Goal: Task Accomplishment & Management: Complete application form

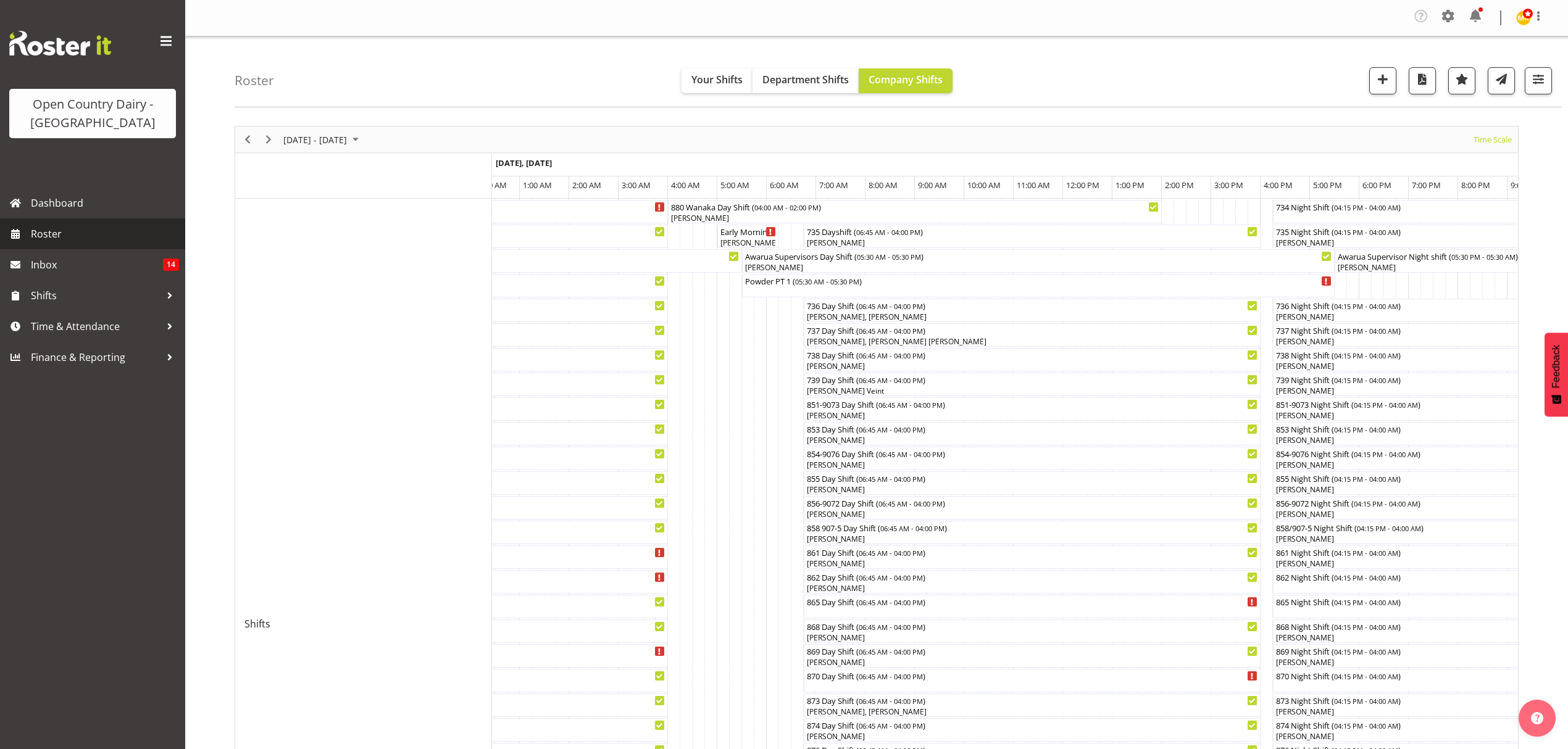
click at [39, 232] on span "Roster" at bounding box center [105, 234] width 148 height 19
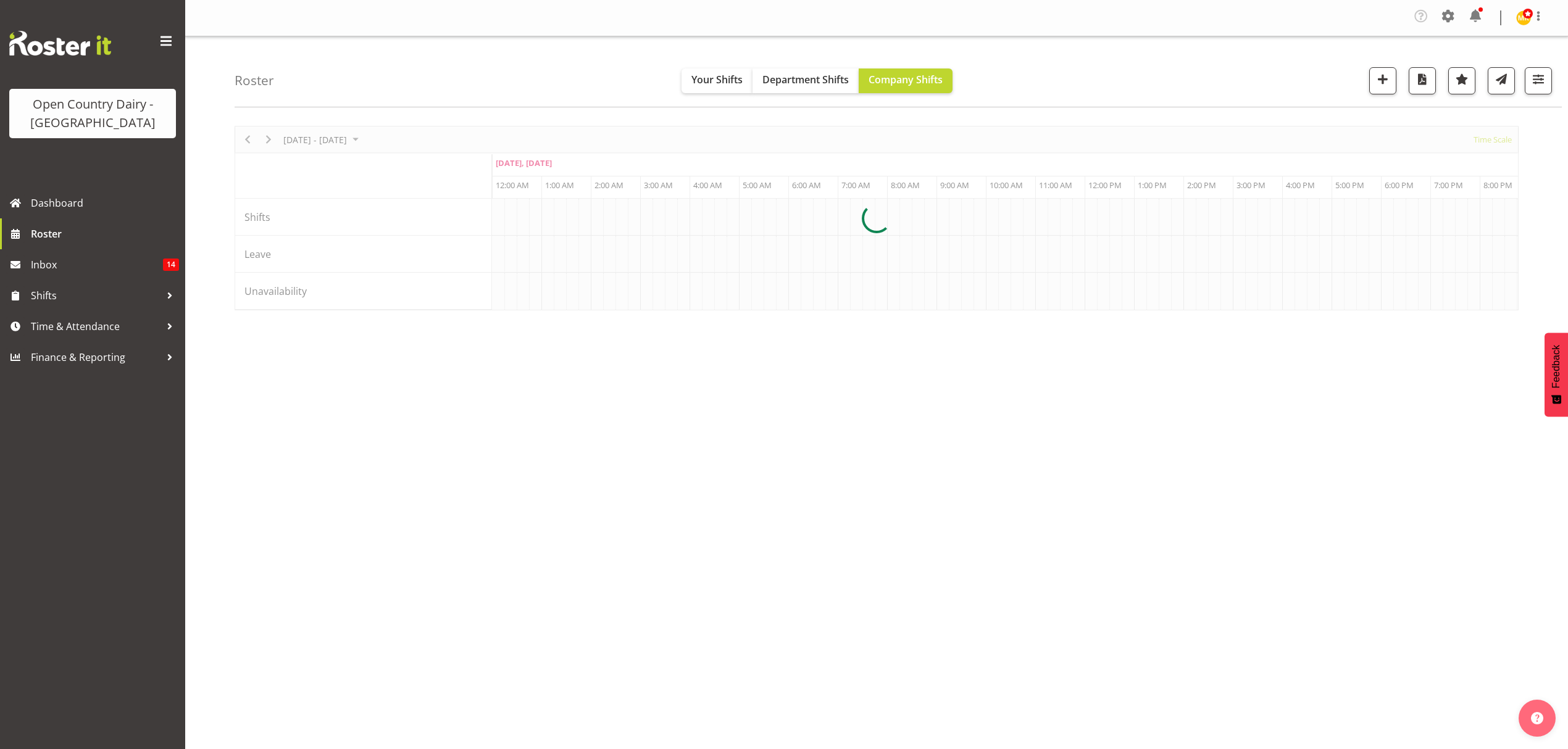
scroll to position [0, 7111]
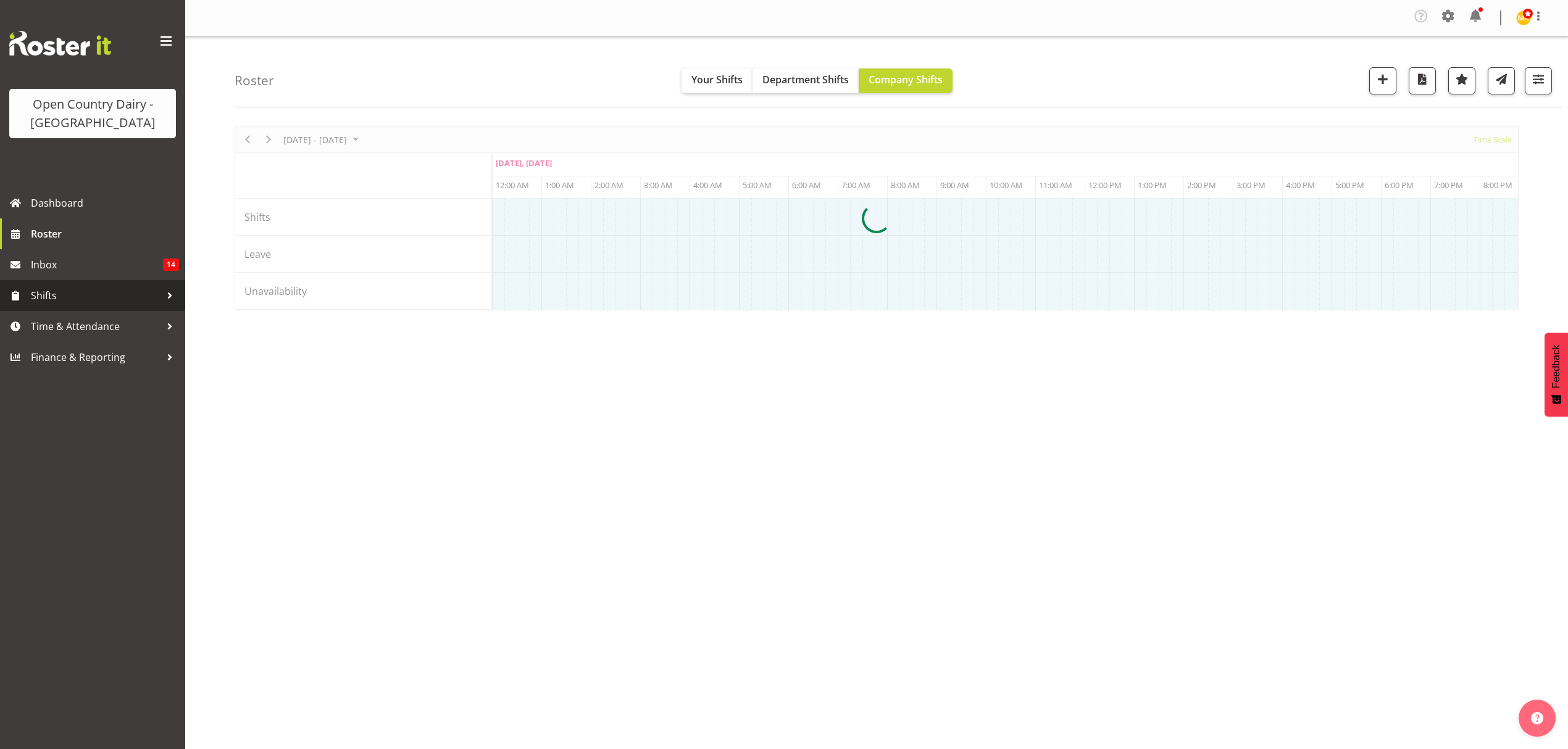
click at [72, 327] on span "Time & Attendance" at bounding box center [95, 327] width 130 height 19
click at [82, 327] on span "Time & Attendance" at bounding box center [95, 327] width 130 height 19
click at [45, 298] on span "Shifts" at bounding box center [95, 296] width 130 height 19
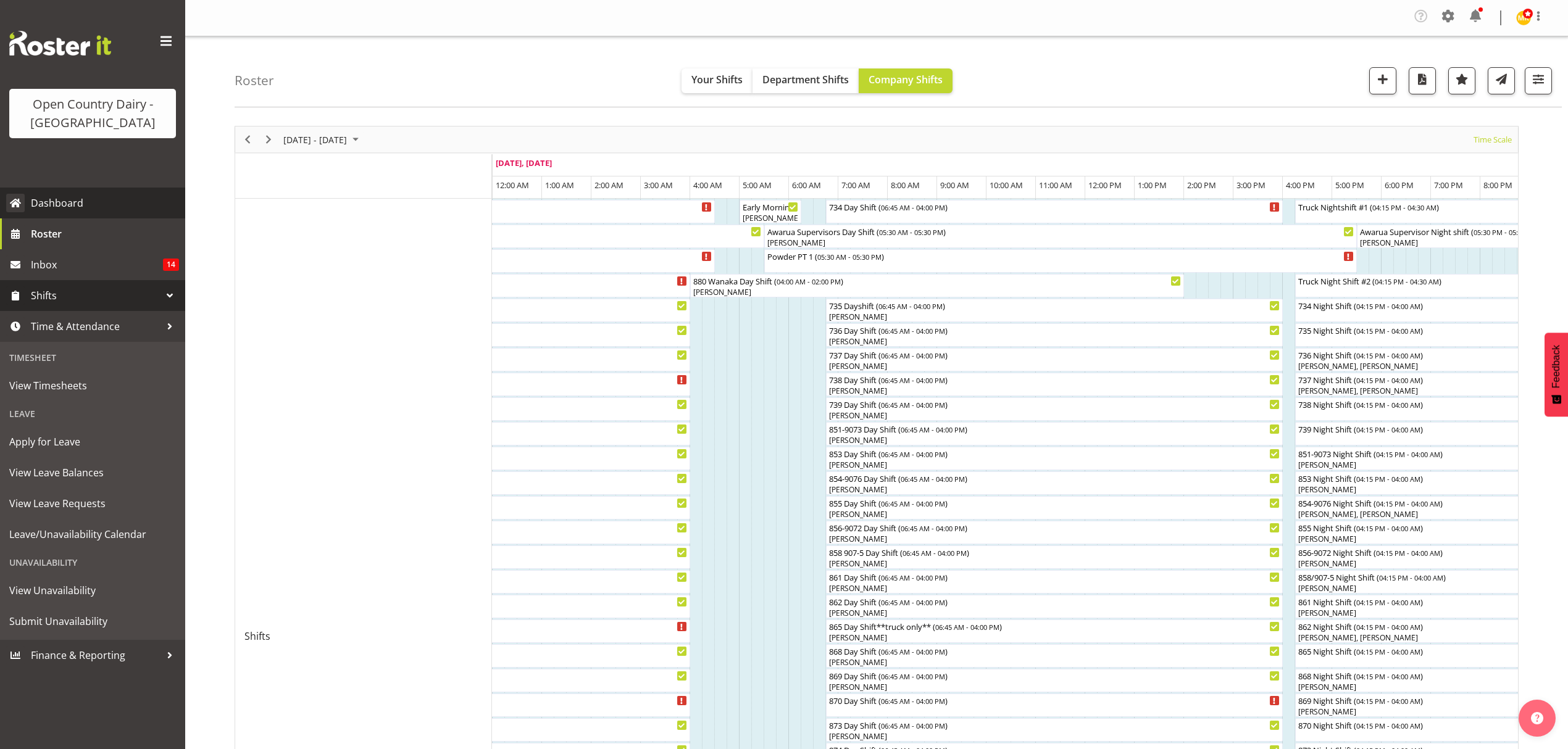
click at [48, 230] on span "Roster" at bounding box center [105, 234] width 148 height 19
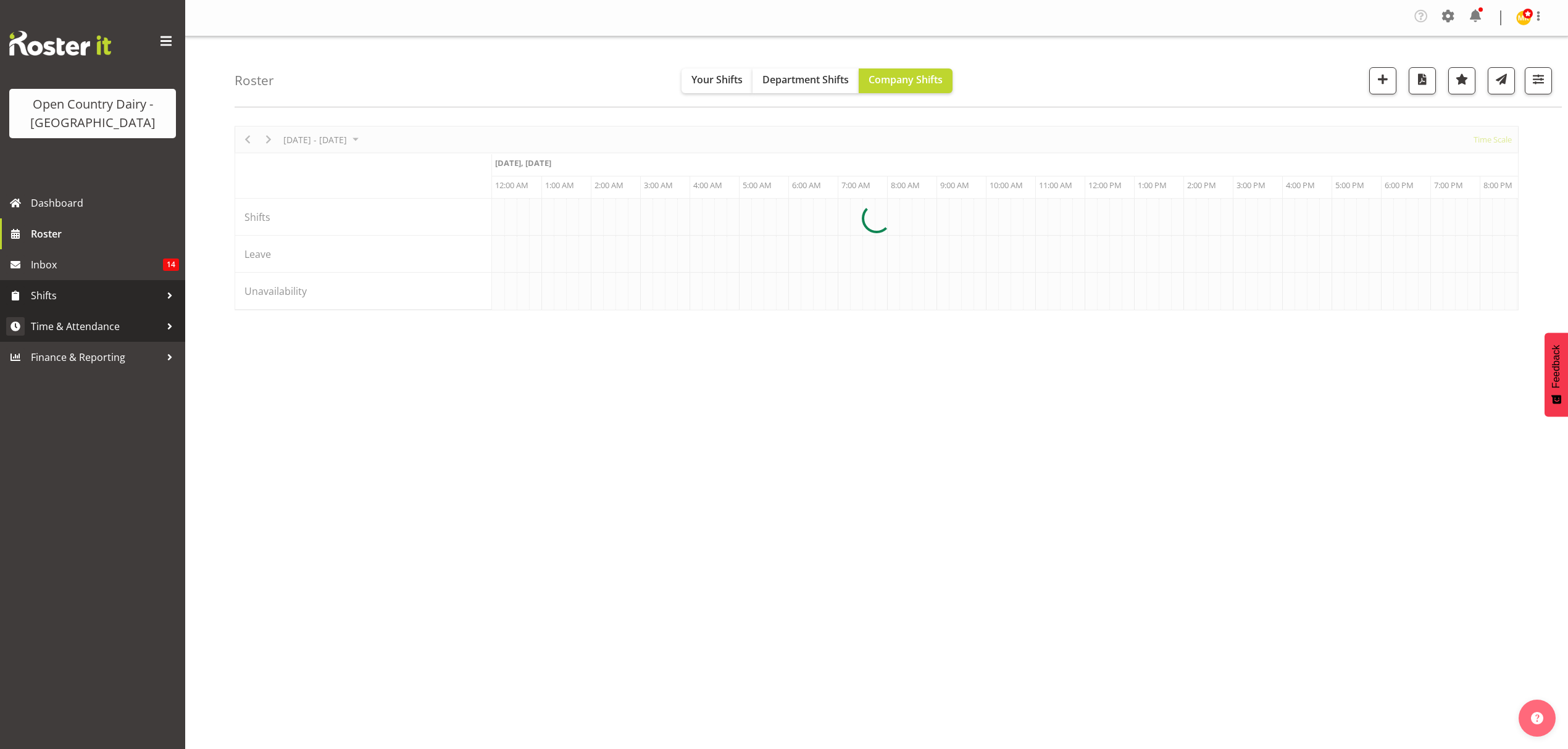
scroll to position [0, 7111]
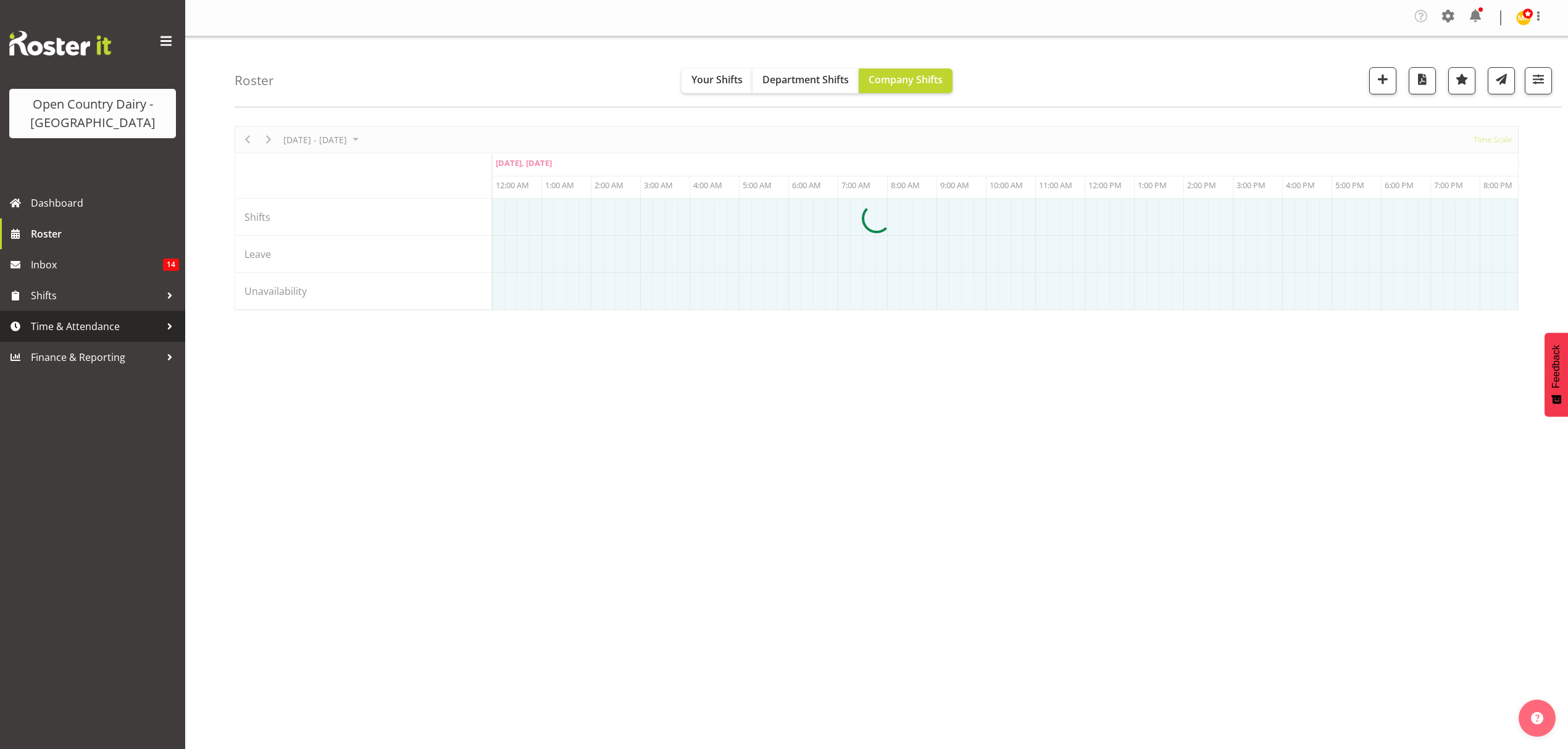
click at [61, 322] on span "Time & Attendance" at bounding box center [95, 327] width 130 height 19
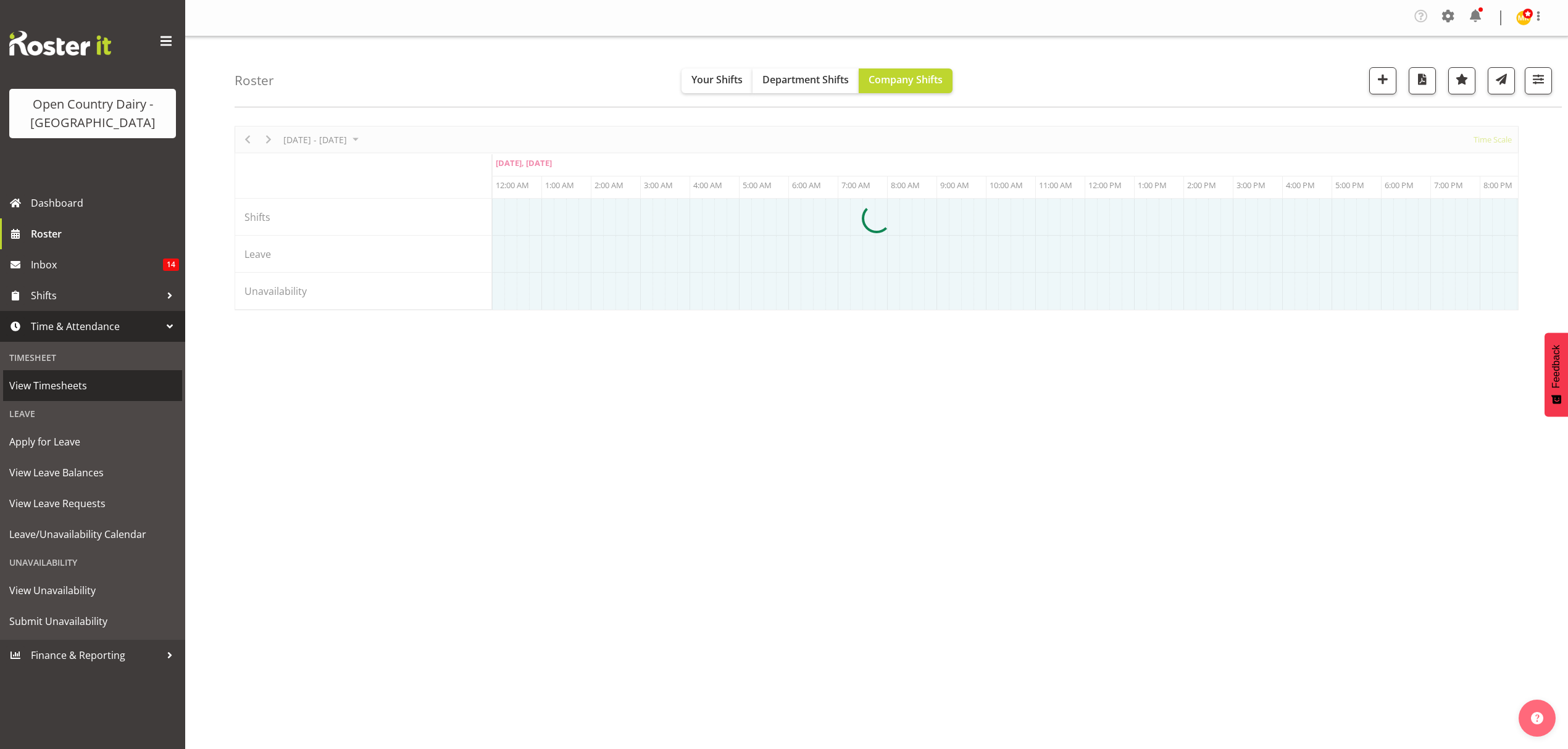
drag, startPoint x: 47, startPoint y: 381, endPoint x: 55, endPoint y: 387, distance: 10.0
click at [46, 381] on span "View Timesheets" at bounding box center [93, 386] width 167 height 19
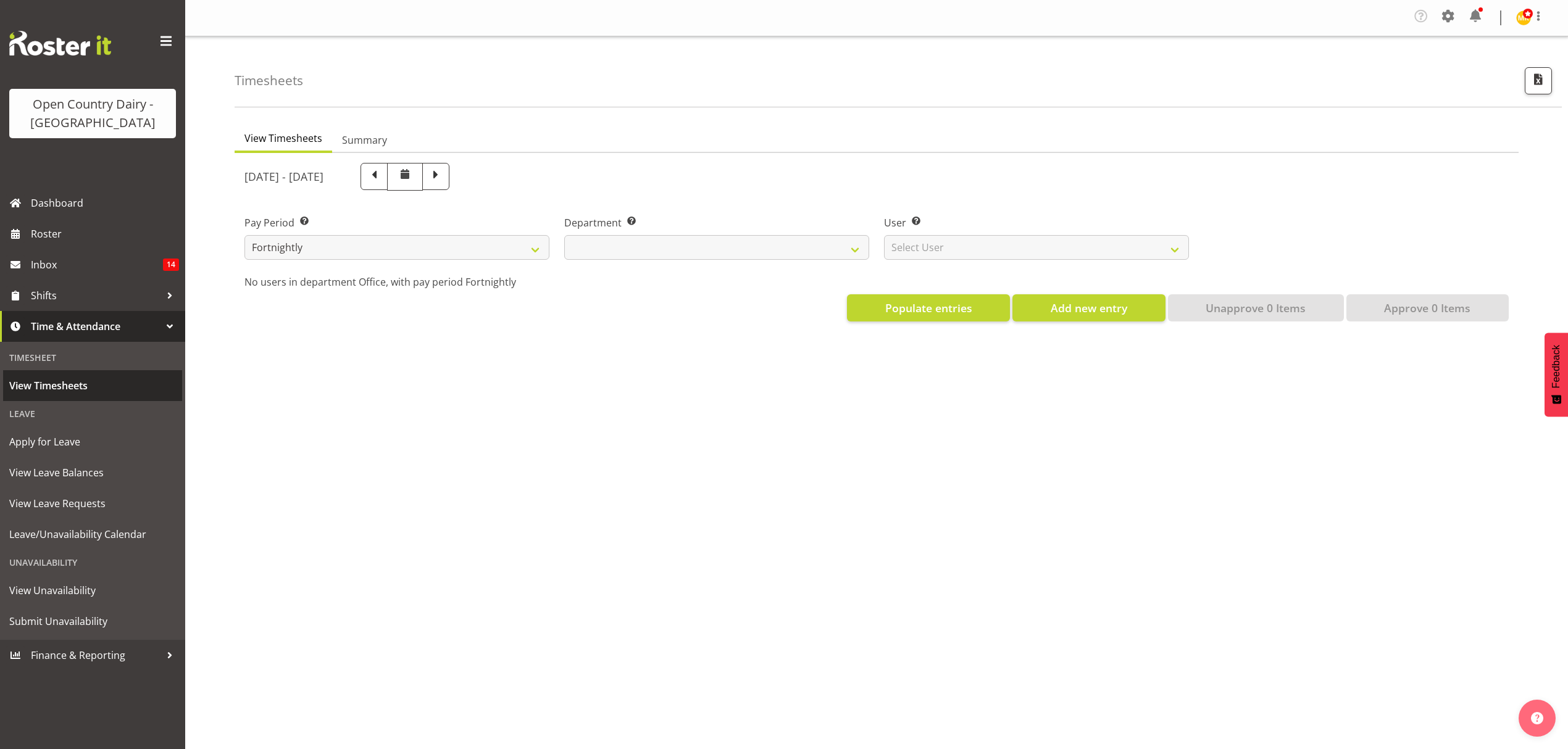
select select
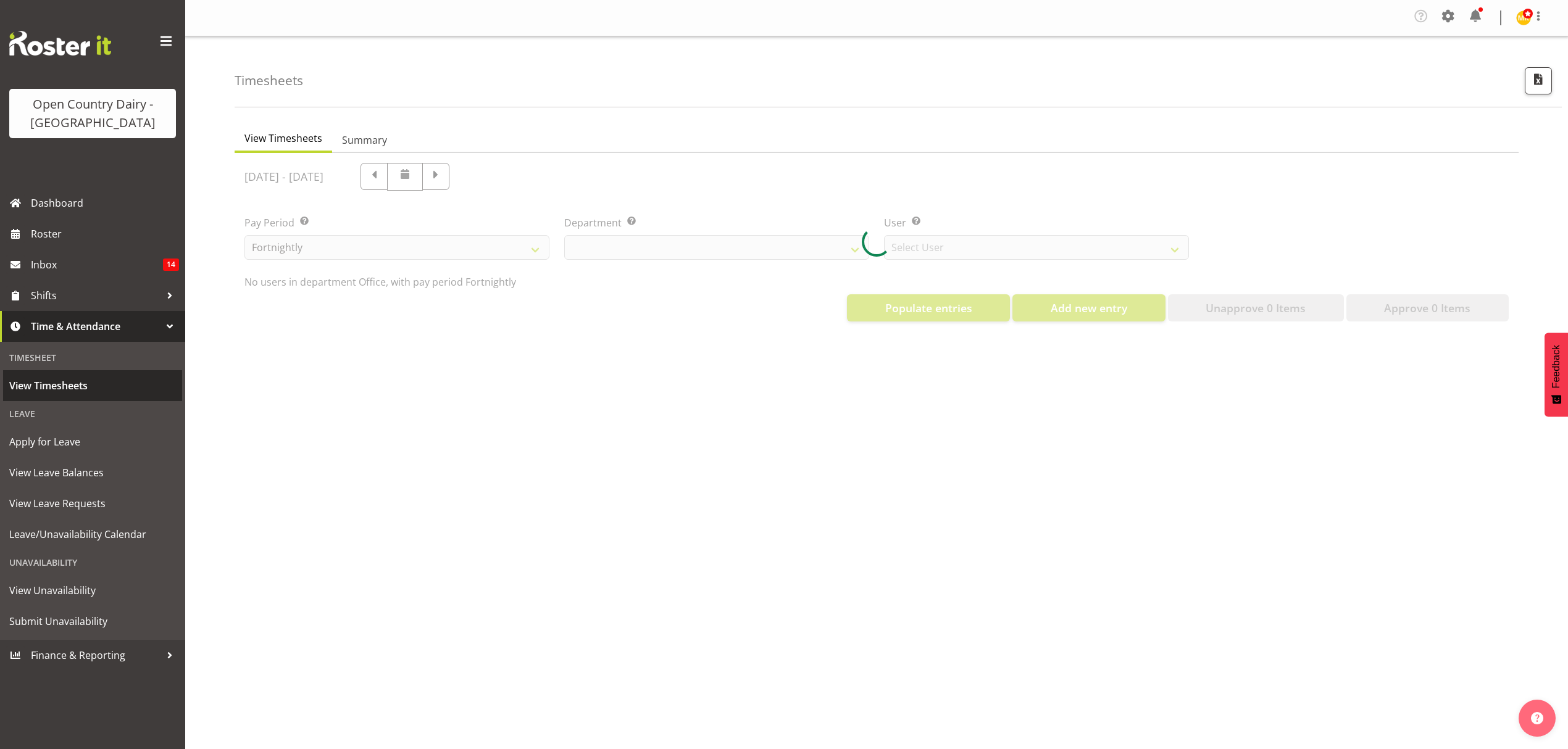
click at [55, 386] on span "View Timesheets" at bounding box center [93, 386] width 167 height 19
select select "699"
select select "8449"
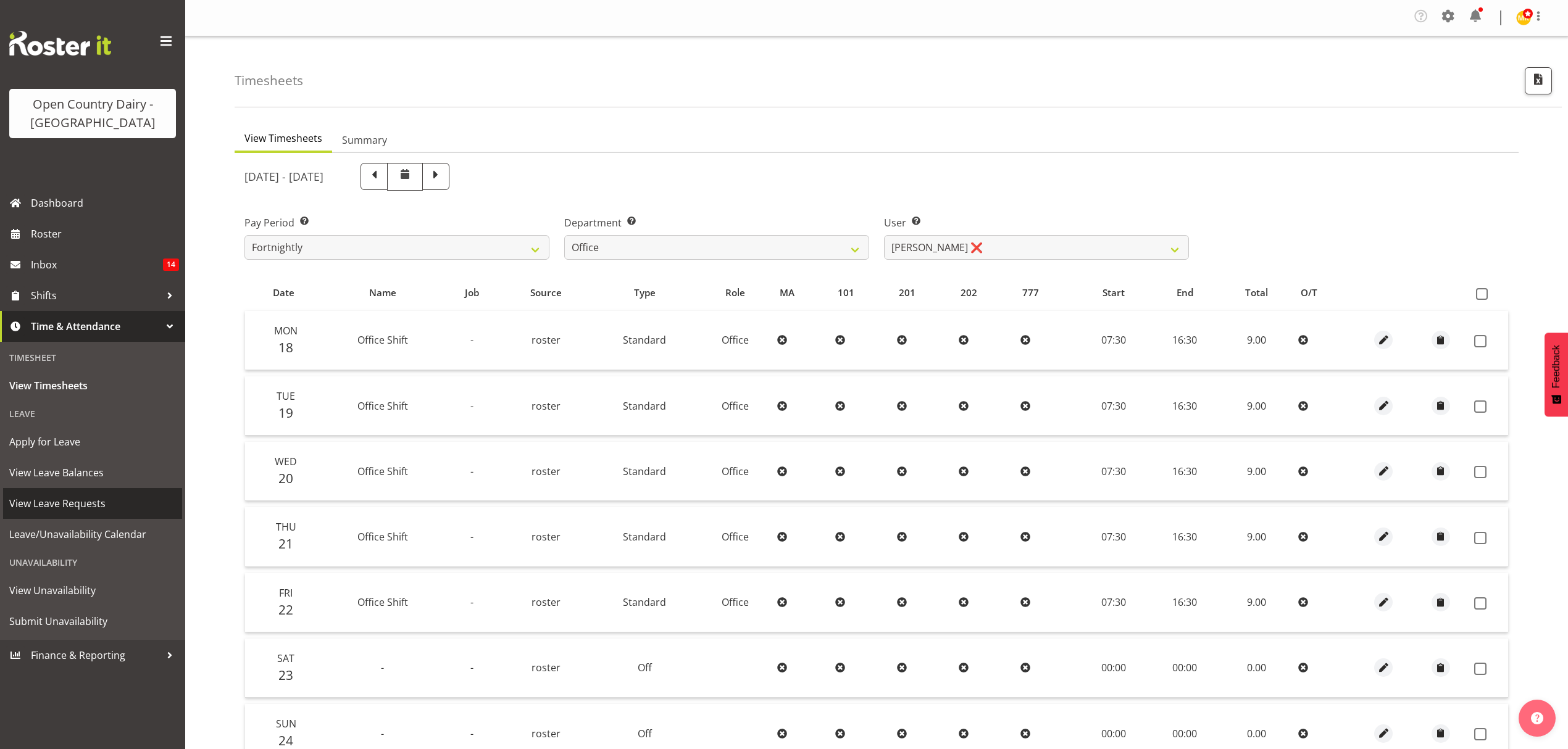
click at [134, 514] on link "View Leave Requests" at bounding box center [93, 503] width 179 height 31
drag, startPoint x: 134, startPoint y: 514, endPoint x: 135, endPoint y: 532, distance: 18.0
click at [134, 516] on link "View Leave Requests" at bounding box center [93, 503] width 179 height 31
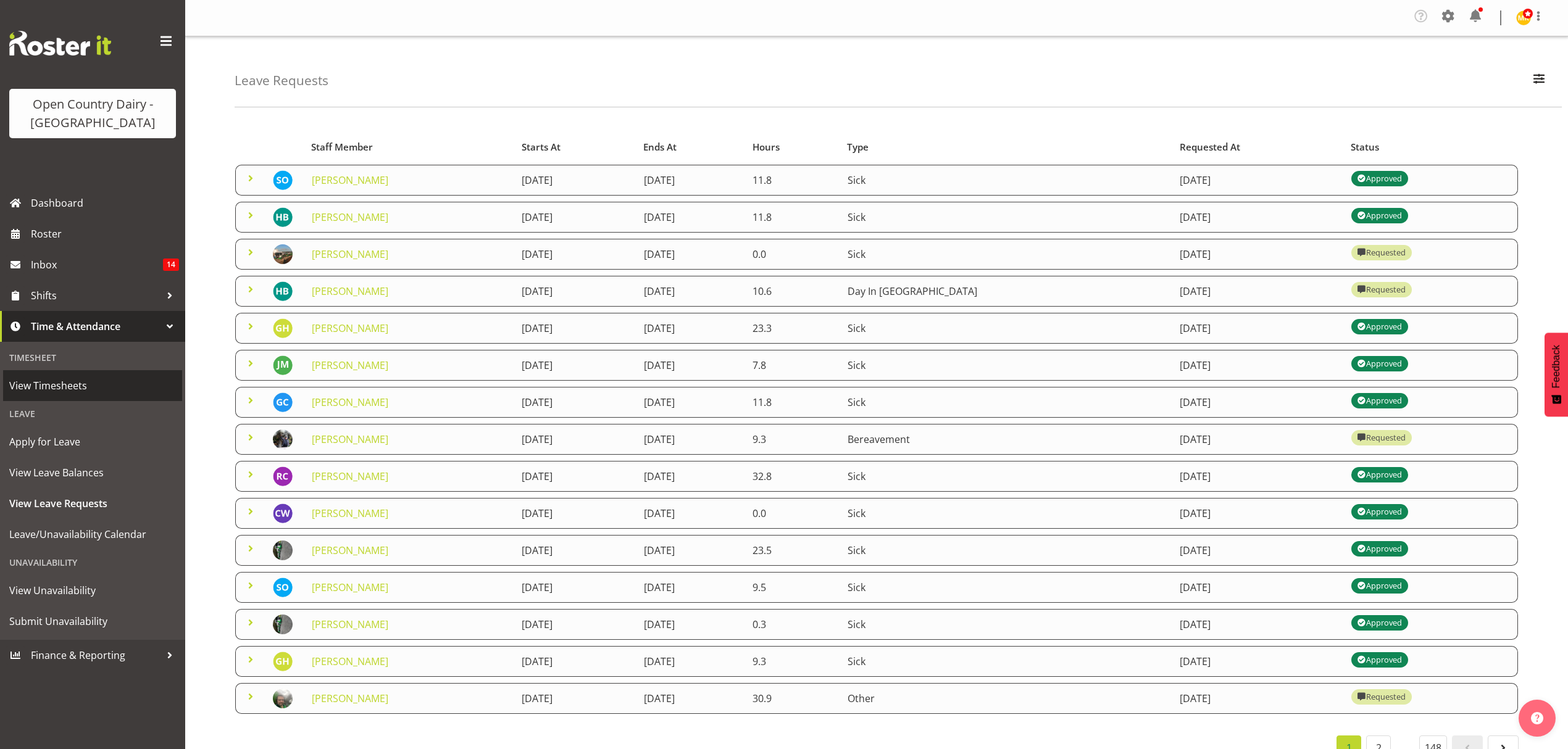
click at [70, 384] on span "View Timesheets" at bounding box center [93, 386] width 167 height 19
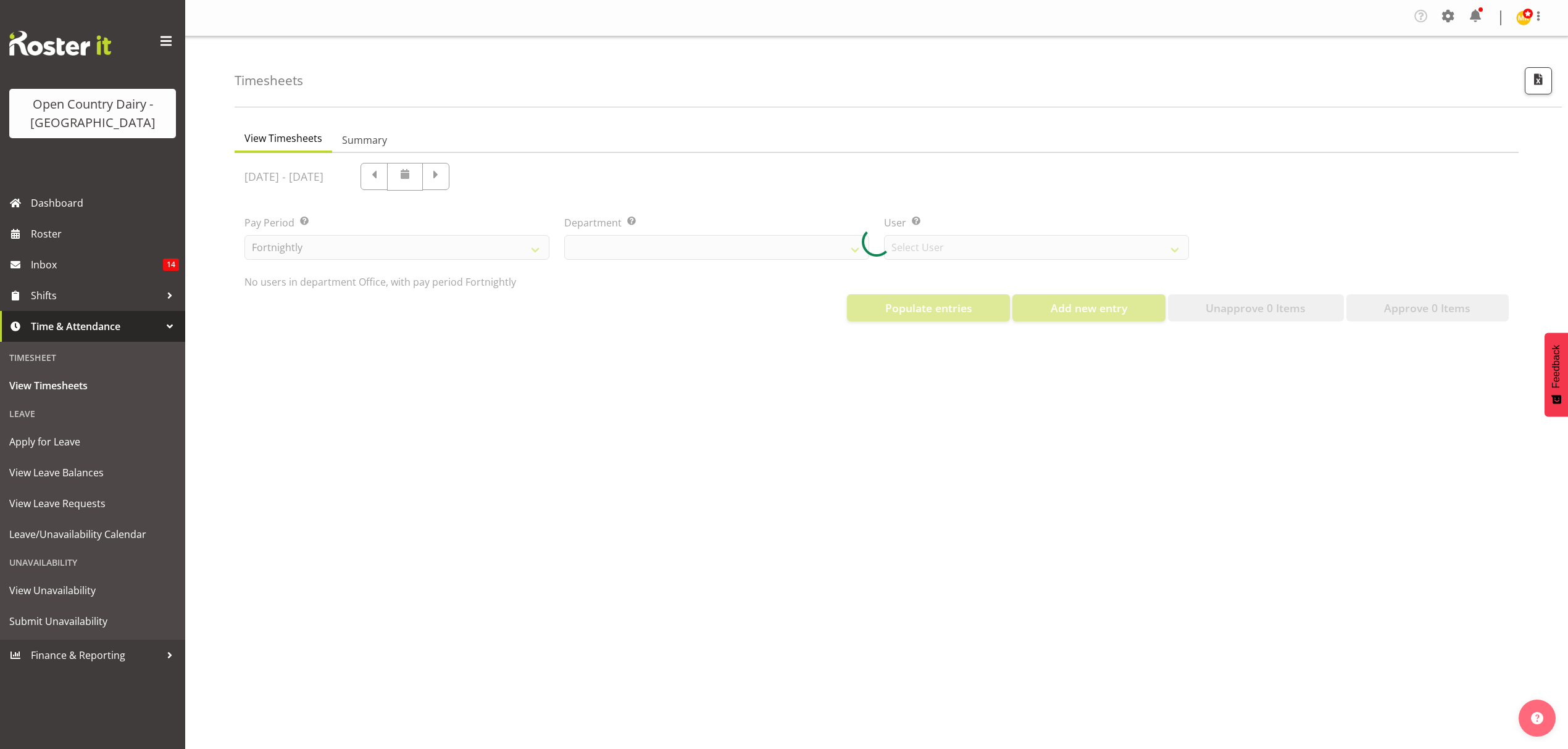
select select "699"
select select "8449"
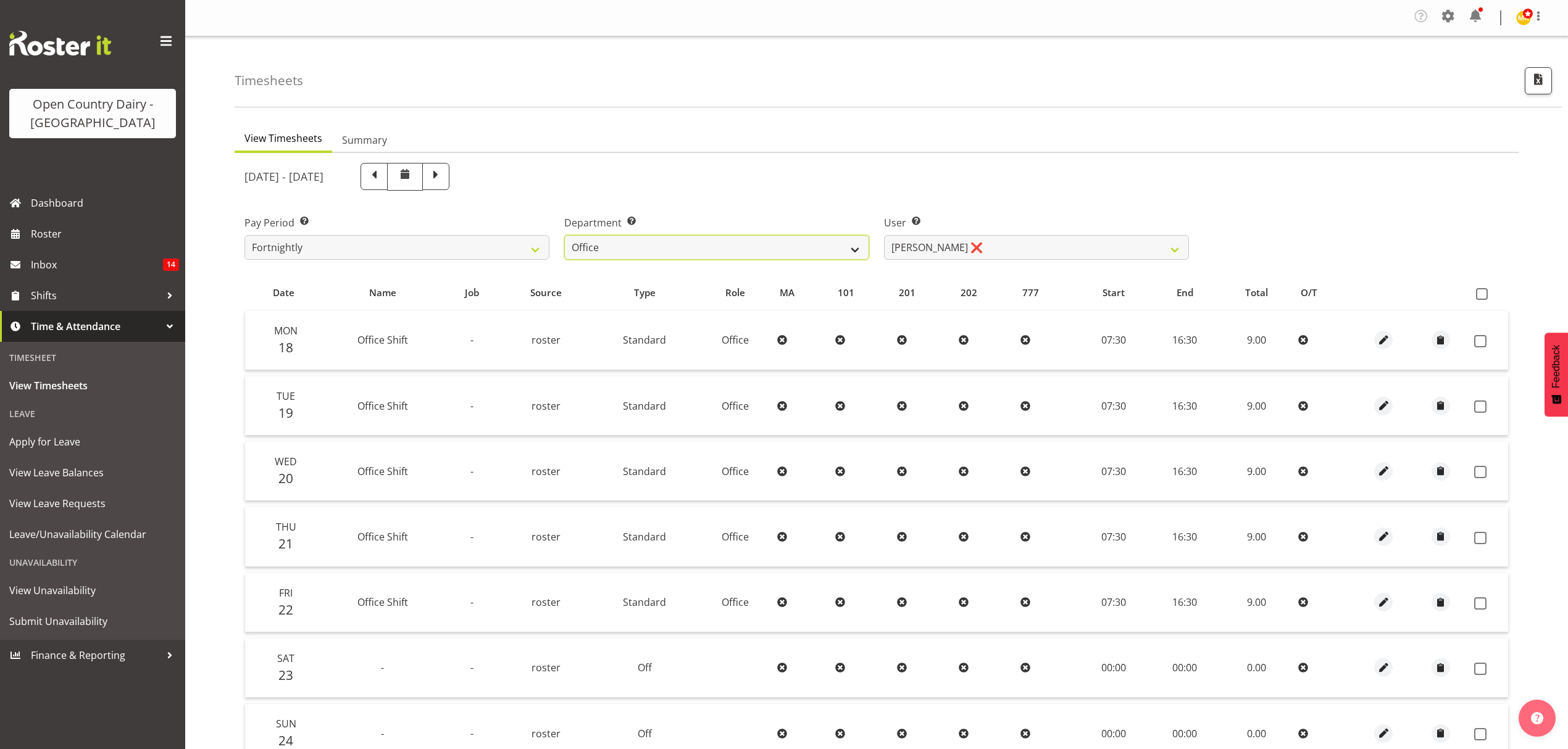
click at [855, 252] on select "734 735 736 737 738 739 851 852 853 854 855 856 858 861 862 865 868 869 870 873" at bounding box center [717, 247] width 305 height 24
select select "909"
click at [564, 236] on select "734 735 736 737 738 739 851 852 853 854 855 856 858 861 862 865 868 869 870 873" at bounding box center [717, 247] width 305 height 24
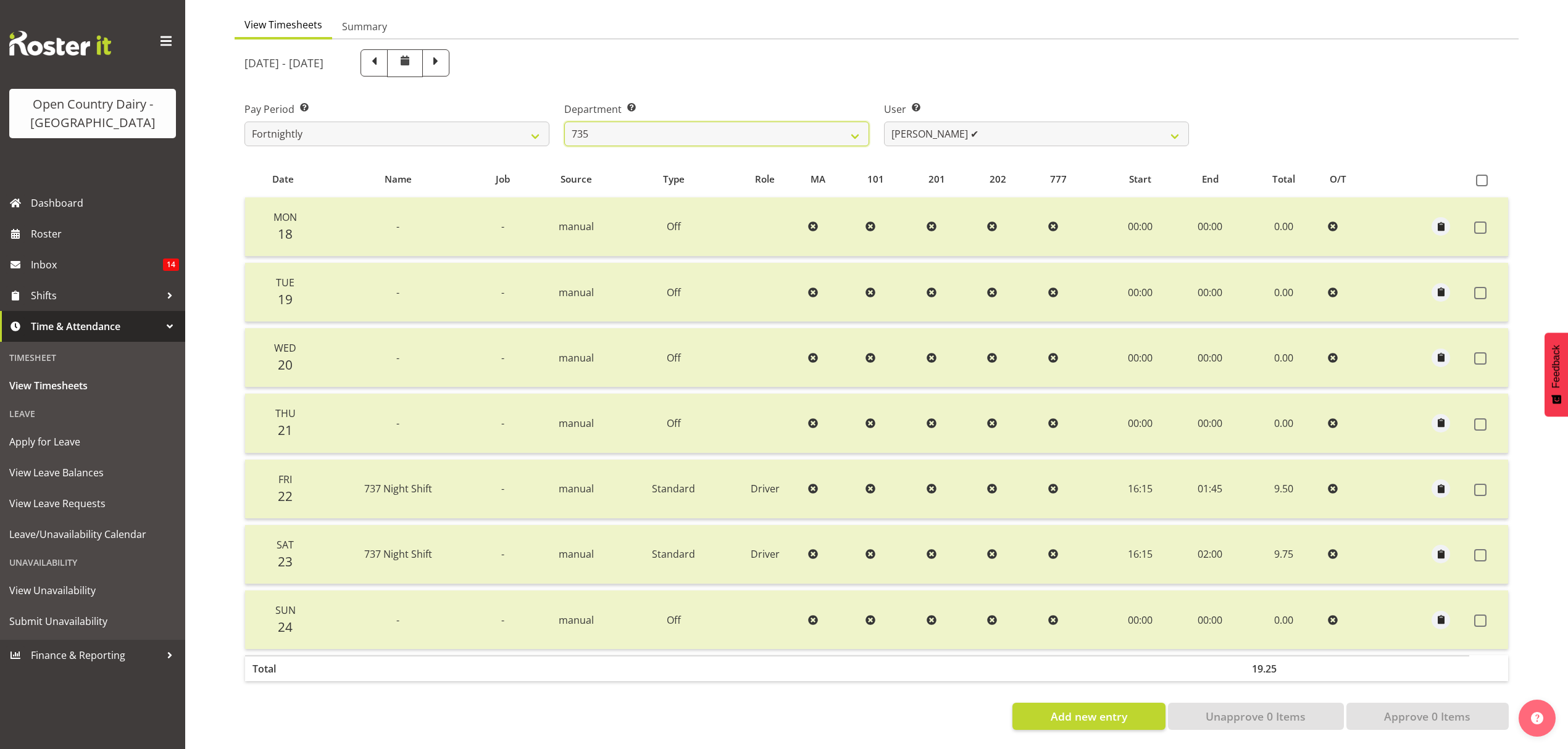
scroll to position [123, 0]
click at [444, 54] on span at bounding box center [436, 62] width 16 height 16
select select
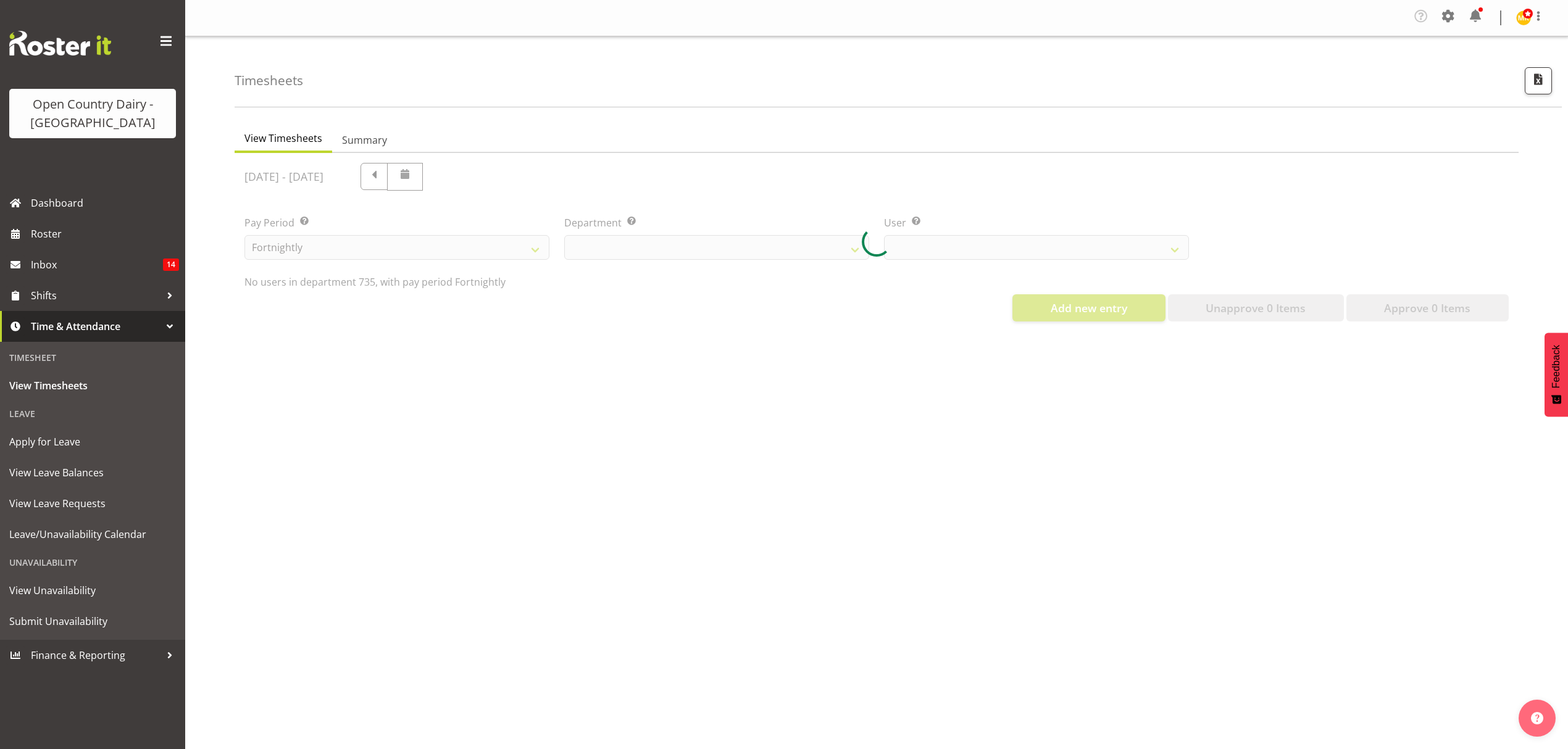
select select "909"
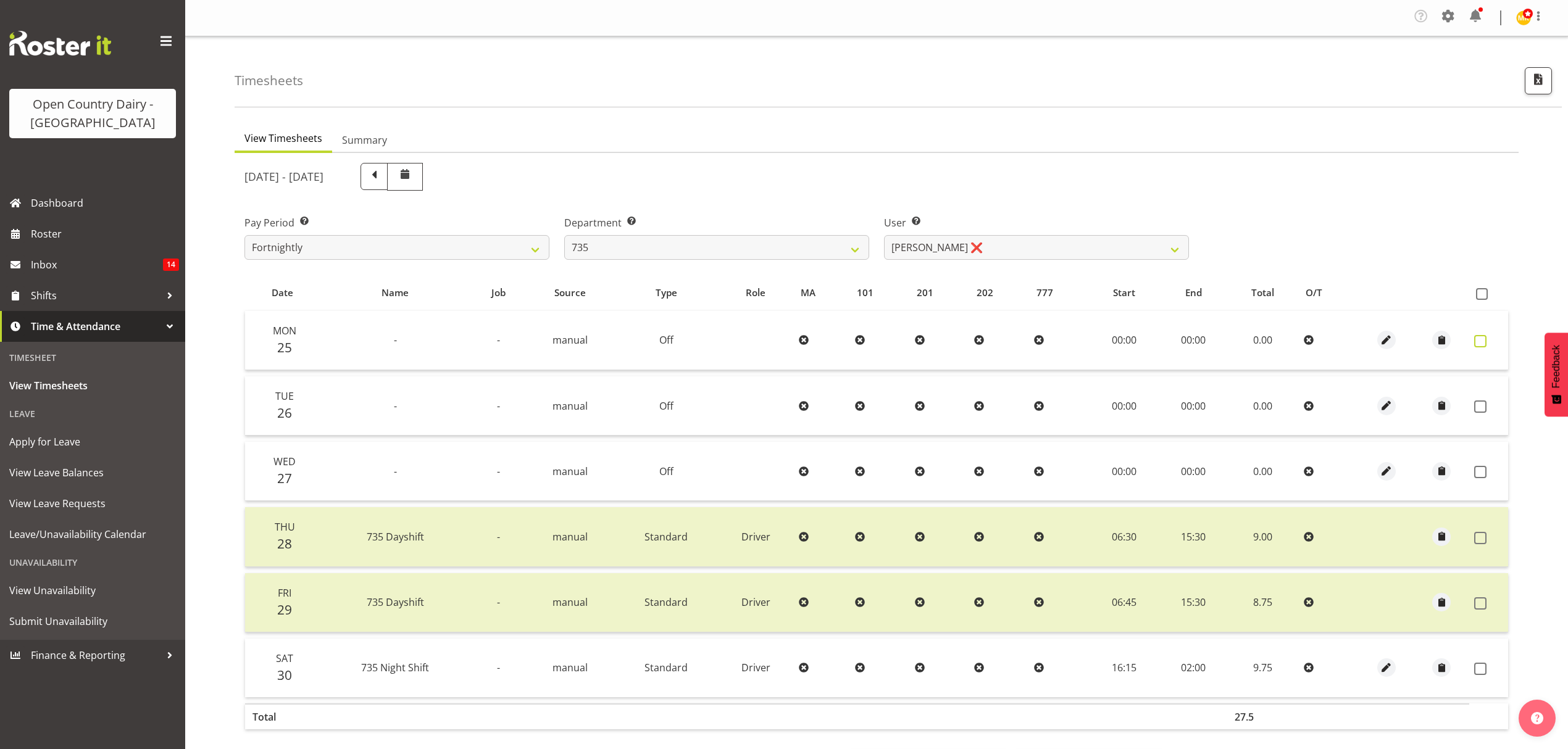
click at [1477, 340] on span at bounding box center [1480, 342] width 13 height 13
checkbox input "true"
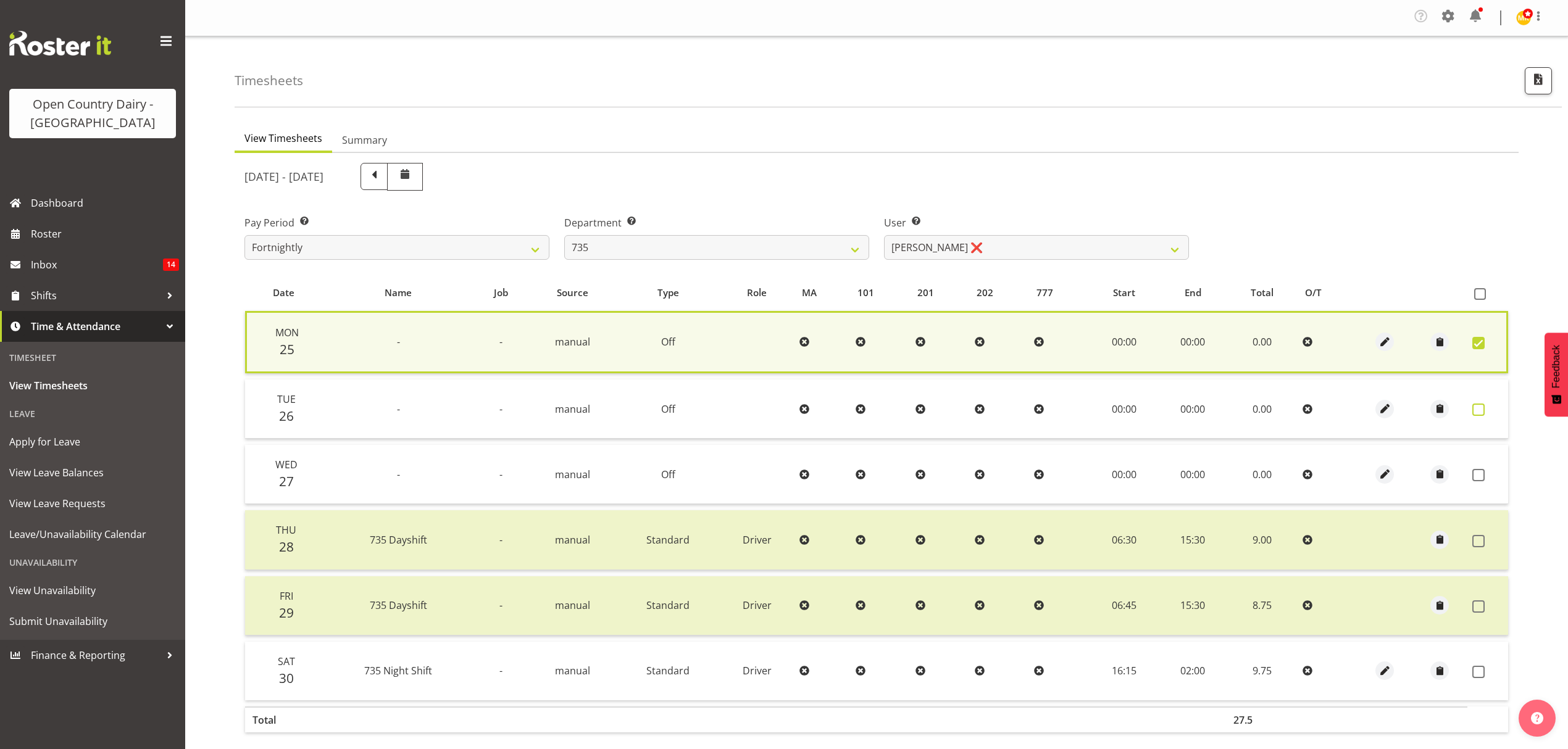
click at [1484, 406] on span at bounding box center [1478, 410] width 13 height 13
checkbox input "true"
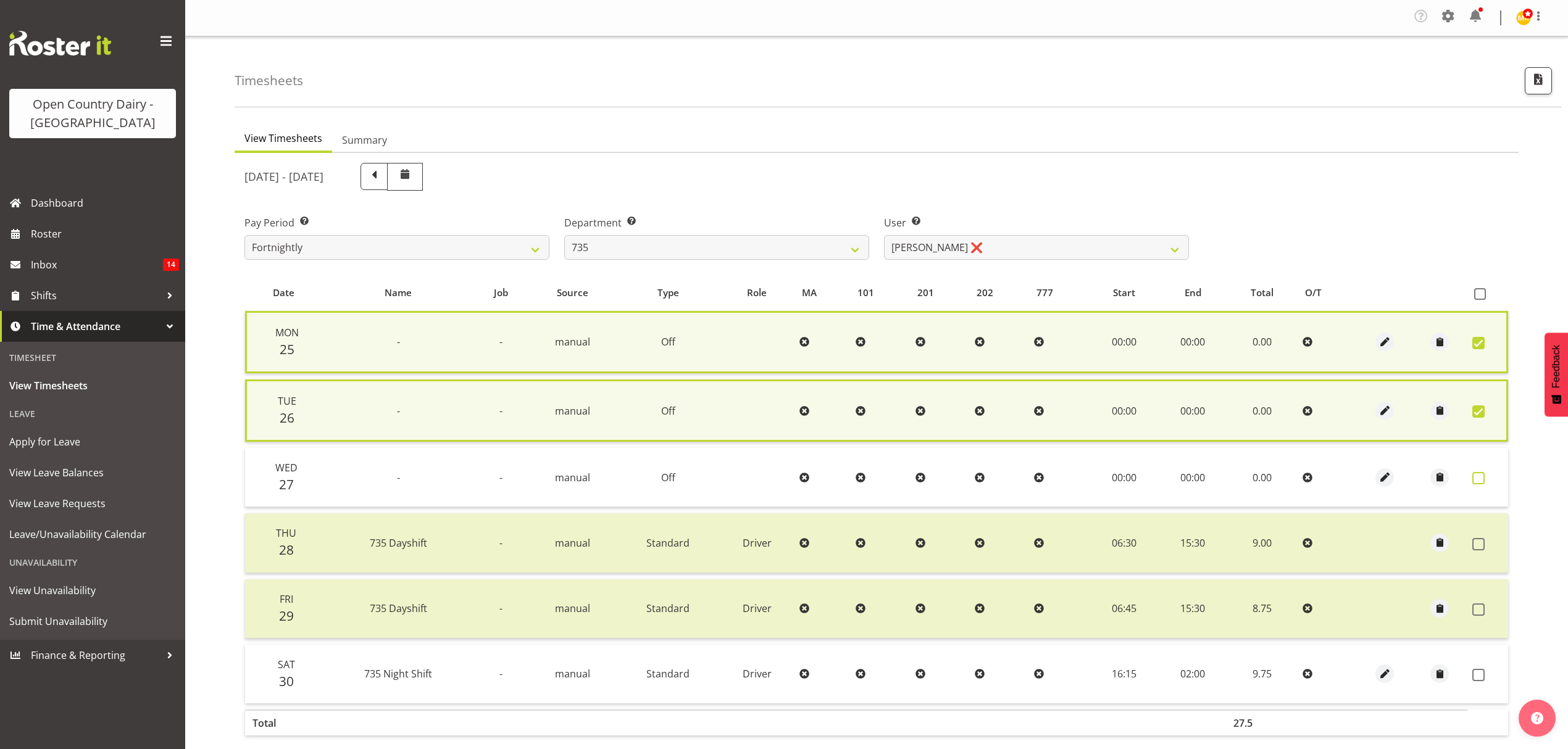
click at [1479, 474] on span at bounding box center [1478, 478] width 13 height 13
checkbox input "true"
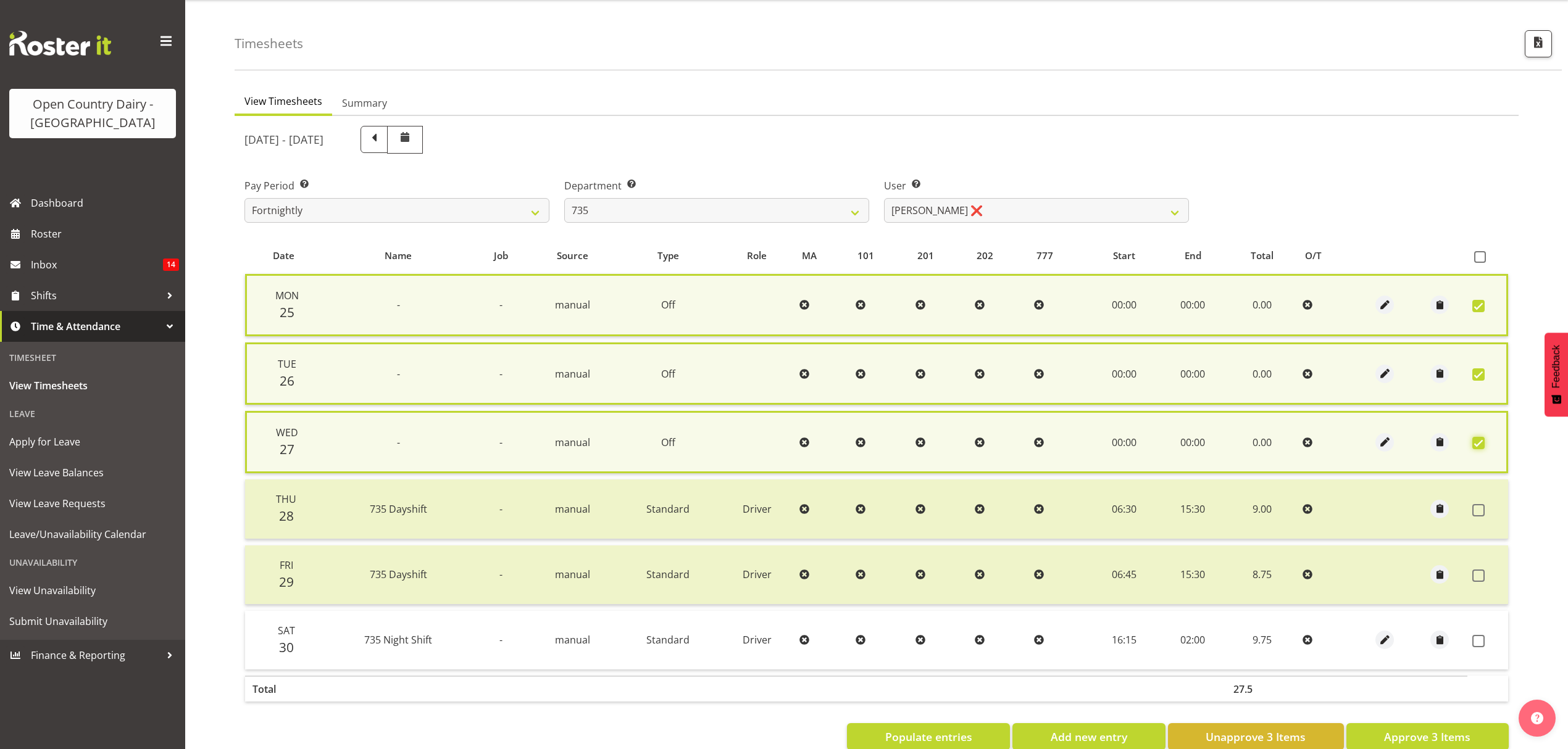
scroll to position [65, 0]
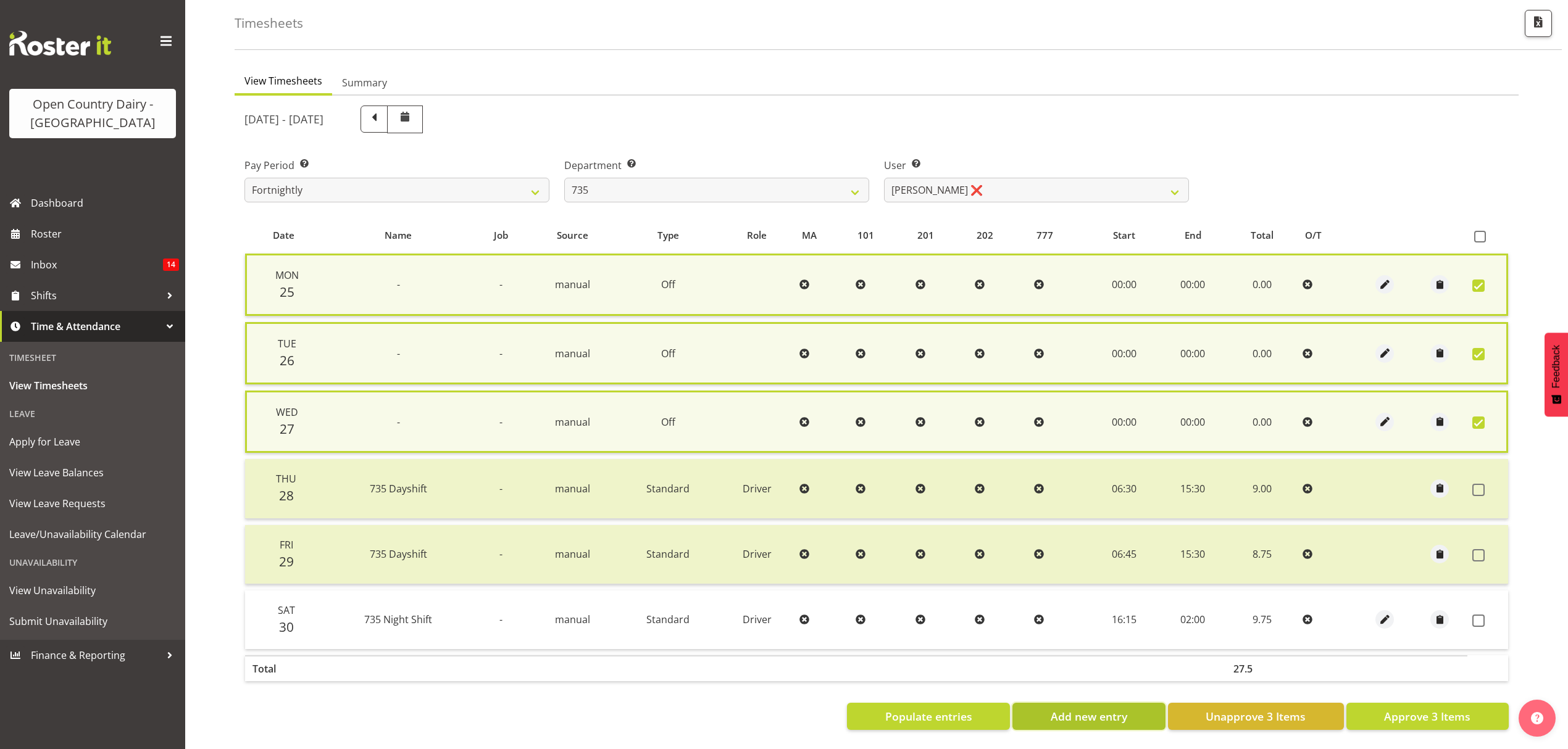
click at [1046, 703] on button "Add new entry" at bounding box center [1088, 716] width 152 height 27
select select
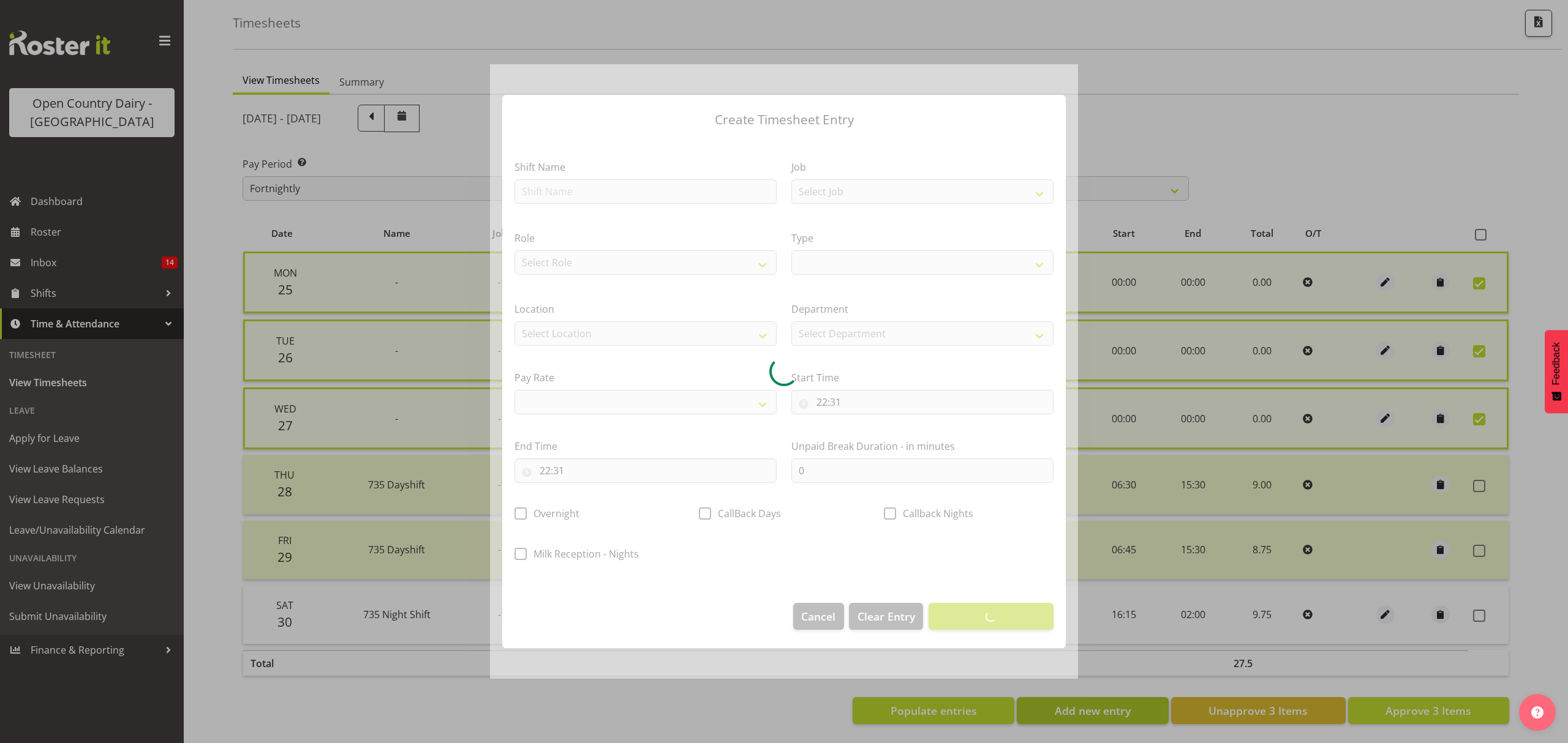
select select
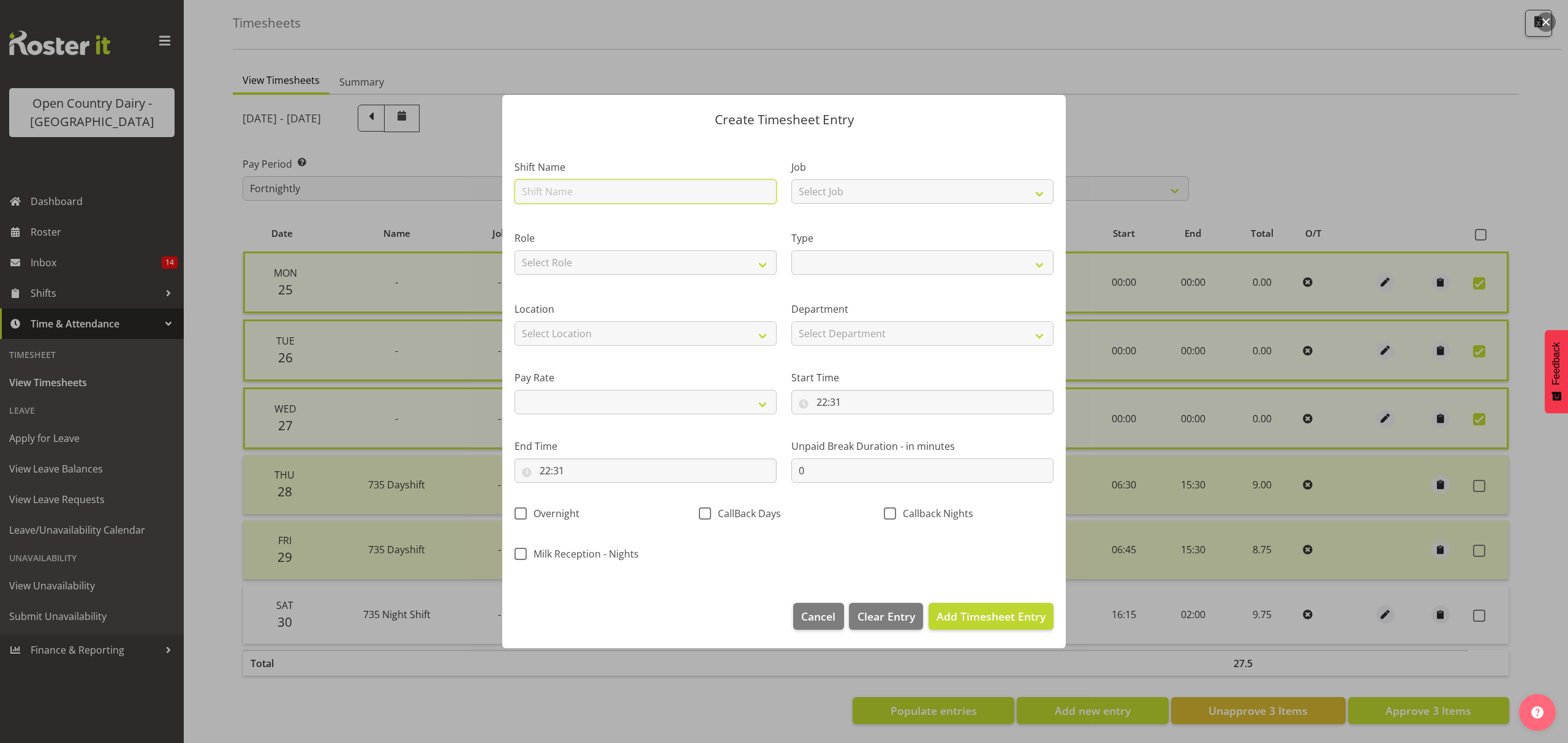
click at [561, 187] on input "text" at bounding box center [645, 191] width 262 height 24
type input "Nightshift"
select select
click at [759, 261] on select "Select Role Driver Freight Driver Buddy HSR Crew Leader" at bounding box center [645, 262] width 262 height 24
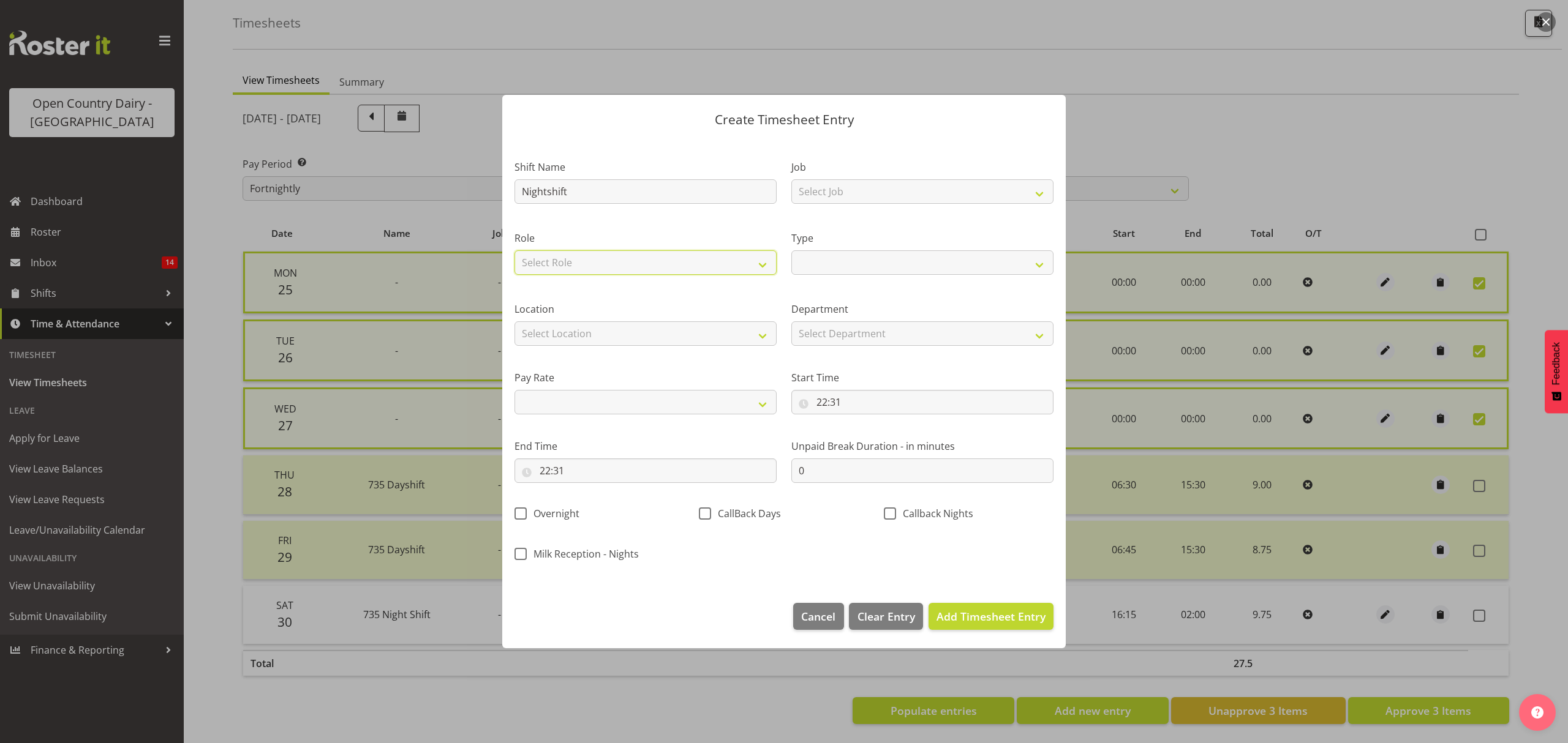
select select "1154"
click at [514, 251] on select "Select Role Driver Freight Driver Buddy HSR Crew Leader" at bounding box center [645, 262] width 262 height 24
select select
click at [764, 326] on select "Select Location Awarua Milk Awarua Office Freight Horotiu office [GEOGRAPHIC_DA…" at bounding box center [645, 333] width 262 height 24
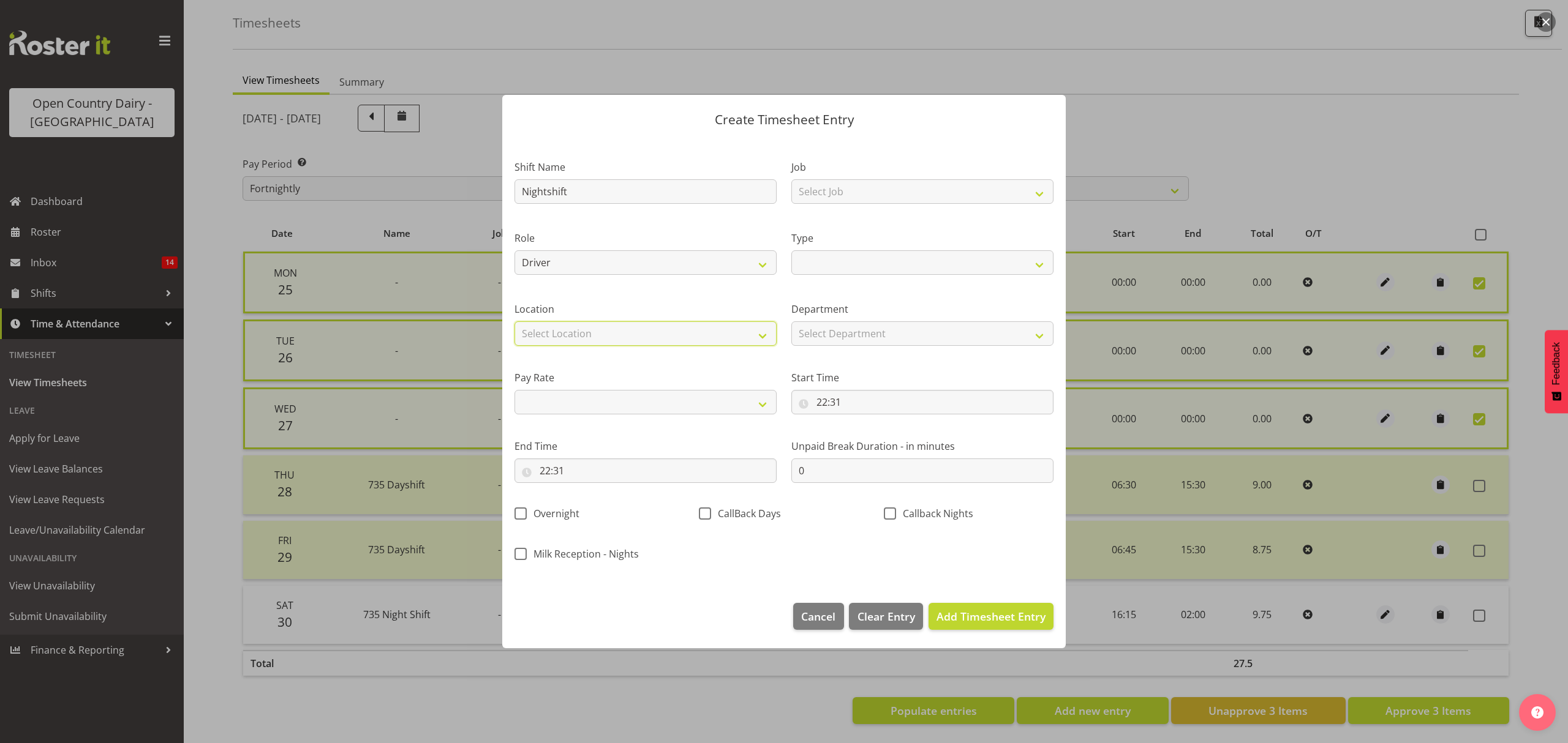
select select "988"
click at [514, 321] on select "Select Location Awarua Milk Awarua Office Freight Horotiu office [GEOGRAPHIC_DA…" at bounding box center [645, 333] width 262 height 24
select select
click at [1039, 261] on select "Off Standard Public Holiday Public Holiday (Worked) Day In Lieu Annual Leave Si…" at bounding box center [922, 262] width 262 height 24
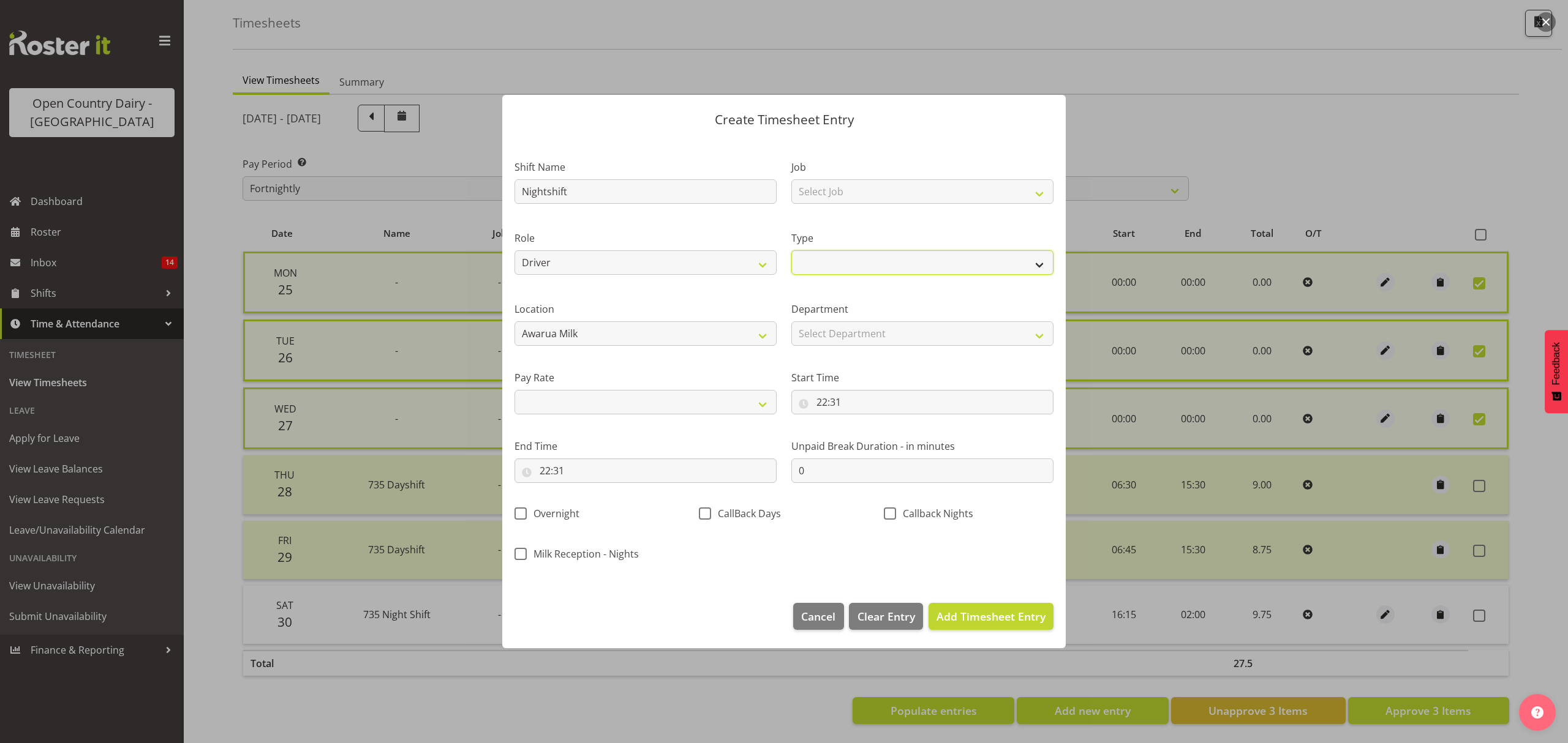
select select "Standard"
click at [791, 251] on select "Off Standard Public Holiday Public Holiday (Worked) Day In Lieu Annual Leave Si…" at bounding box center [922, 262] width 262 height 24
select select
click at [1049, 331] on select "Select Department 735 851 855 853 855 856 880 883 861 862 864 865 868 869 870 8…" at bounding box center [922, 333] width 262 height 24
select select "909"
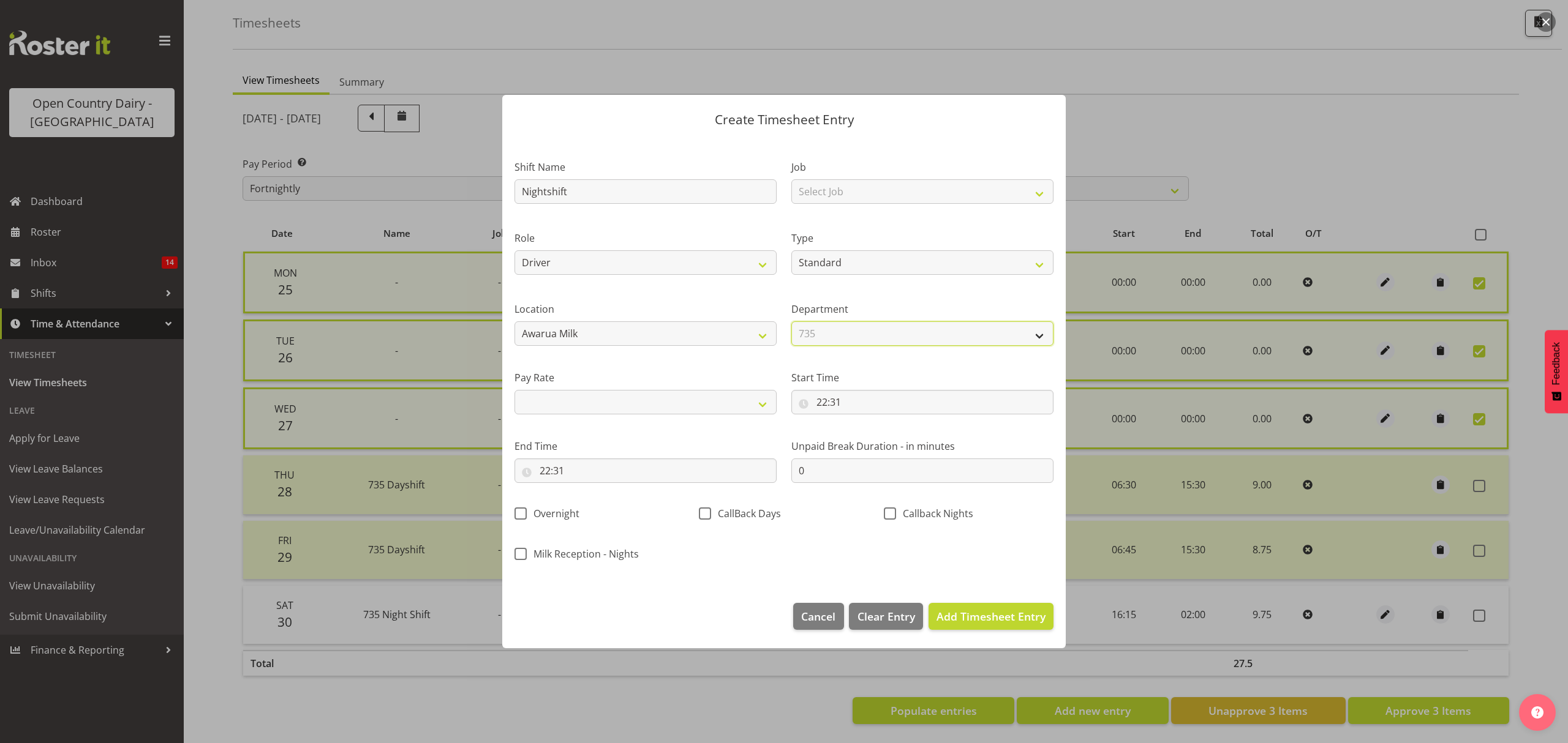
click at [791, 321] on select "Select Department 735 851 855 853 855 856 880 883 861 862 864 865 868 869 870 8…" at bounding box center [922, 333] width 262 height 24
click at [967, 617] on span "Add Timesheet Entry" at bounding box center [990, 617] width 109 height 15
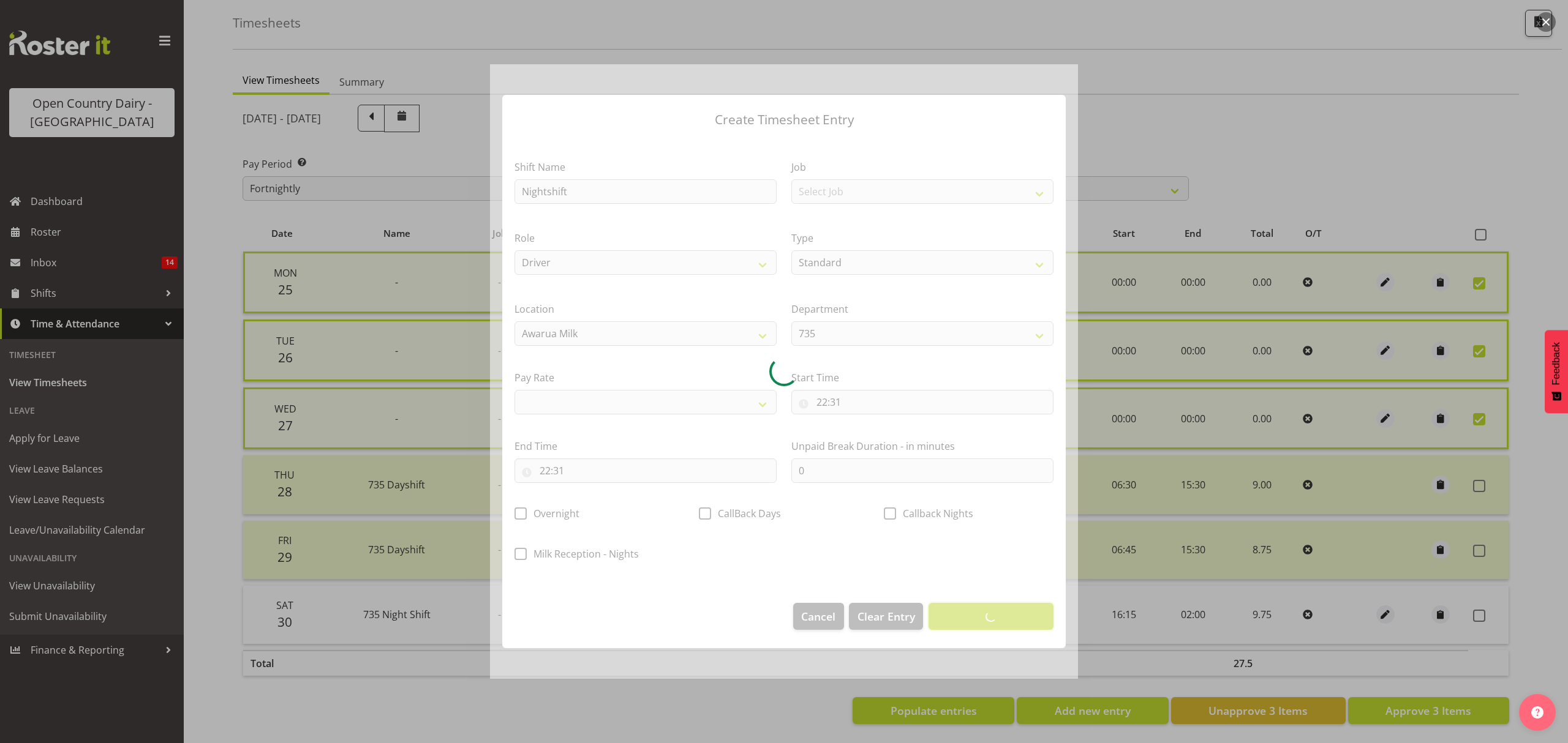
select select
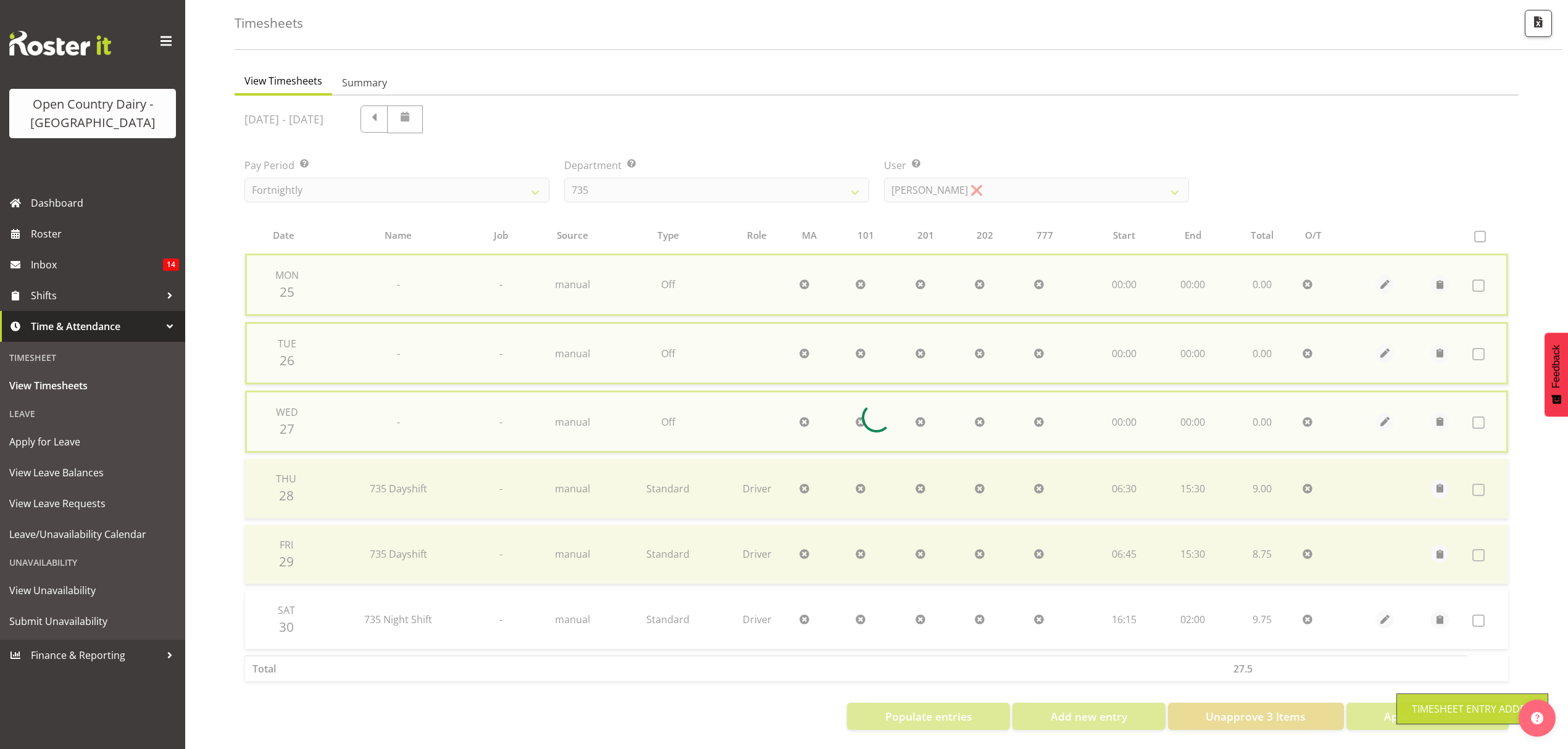
checkbox input "false"
